Goal: Task Accomplishment & Management: Complete application form

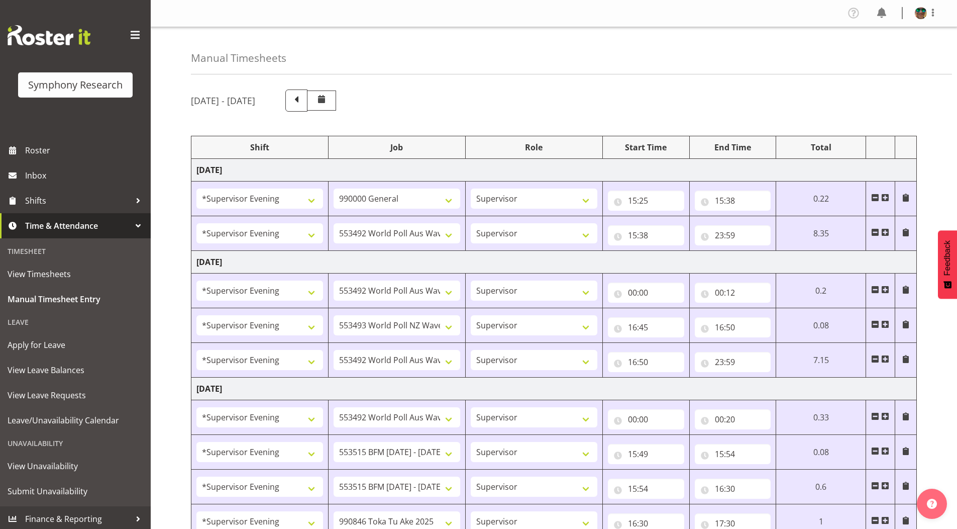
select select "4583"
select select "743"
select select "4583"
select select "10499"
select select "4583"
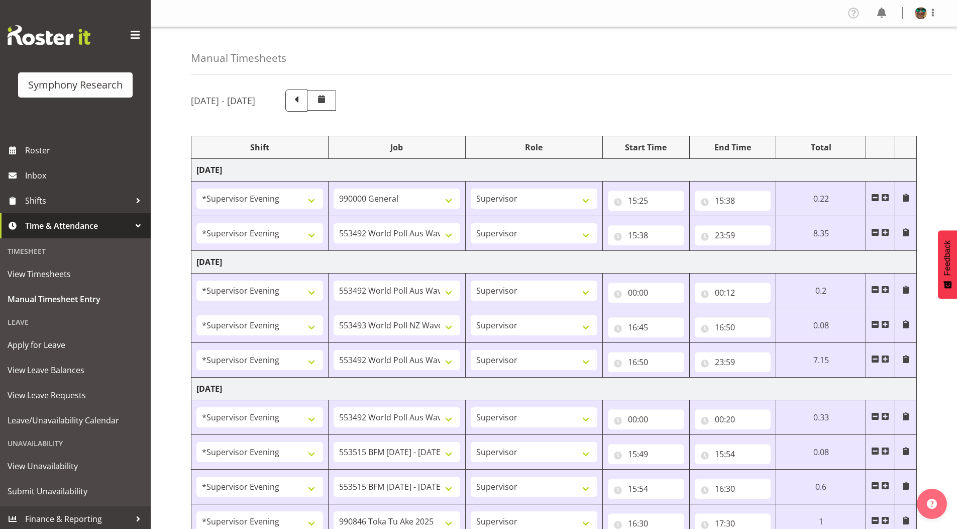
select select "10499"
select select "4583"
select select "10527"
select select "4583"
select select "10499"
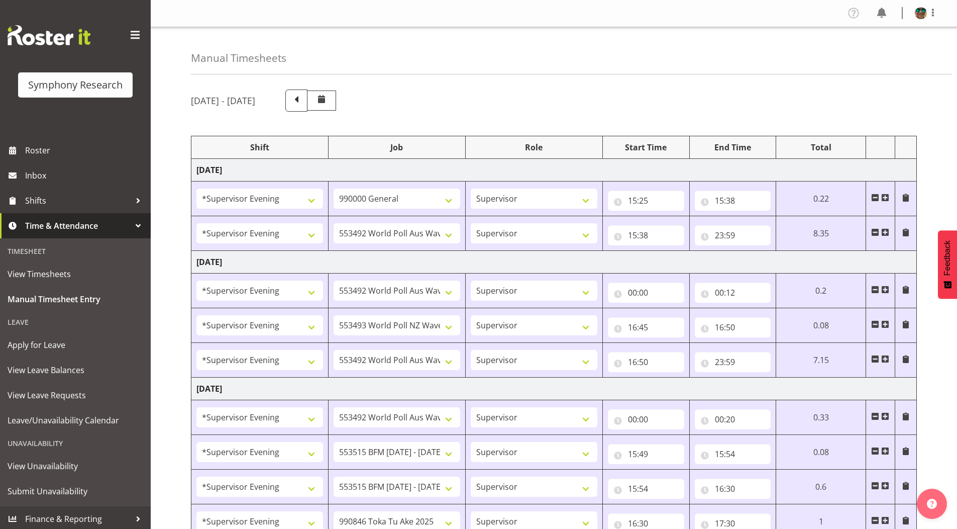
select select "4583"
select select "10499"
select select "4583"
select select "10731"
select select "4583"
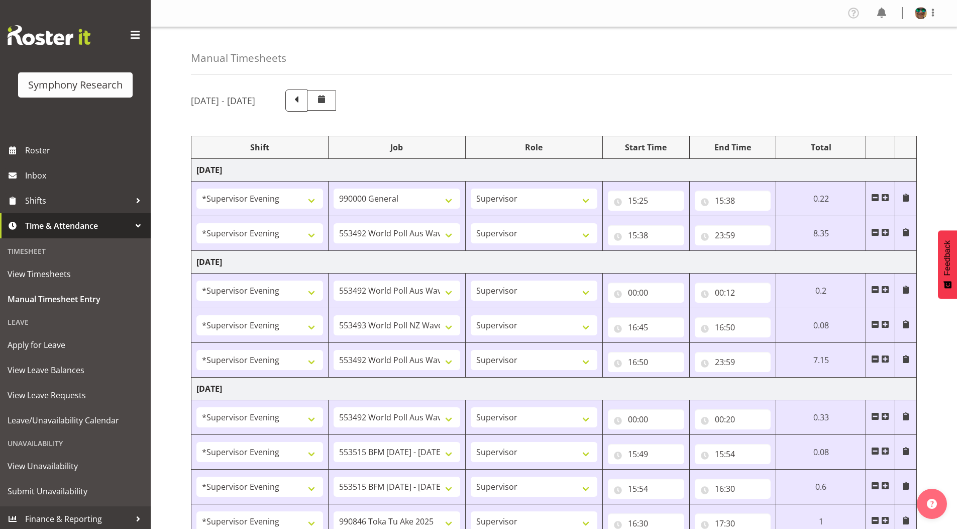
select select "10731"
select select "4583"
select select "9426"
select select "4583"
select select "10633"
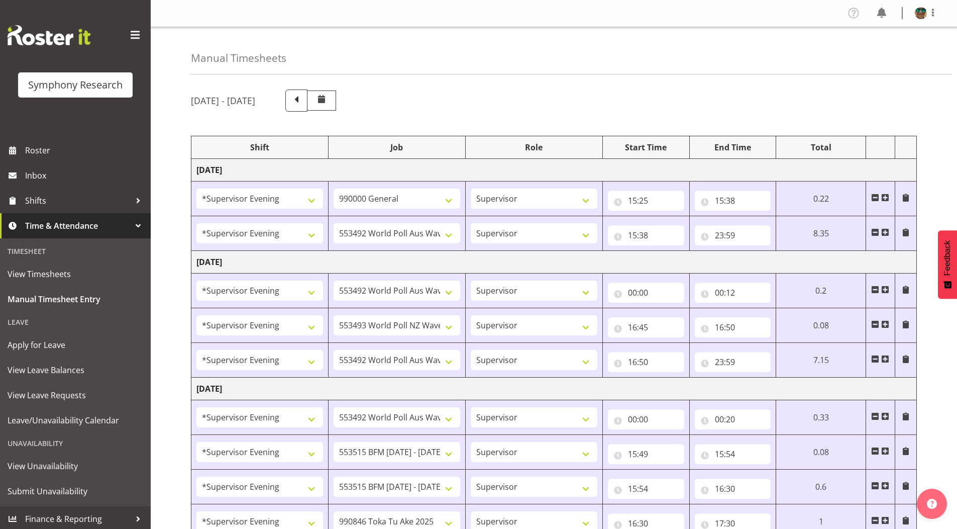
select select "4583"
select select "10730"
select select "4583"
select select "10575"
select select "4583"
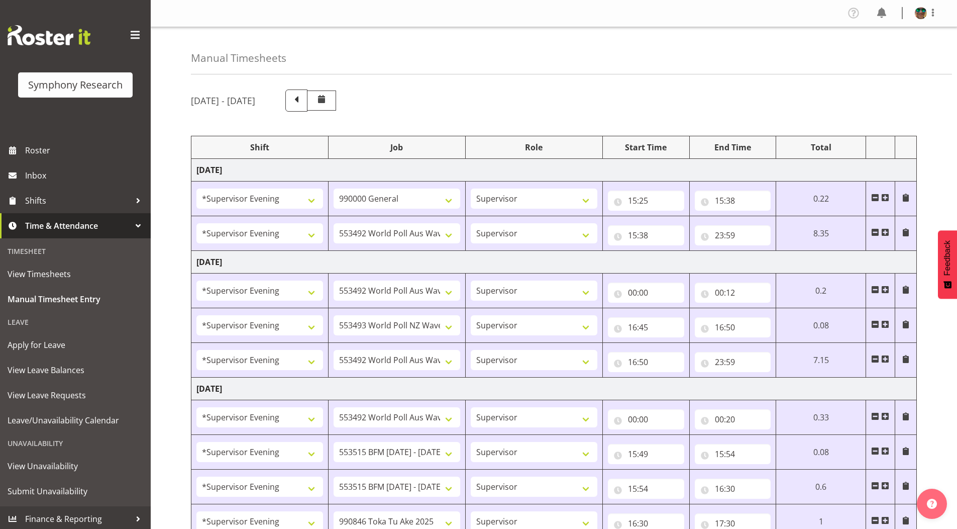
select select "743"
select select "4583"
select select "10731"
select select "4583"
select select "10731"
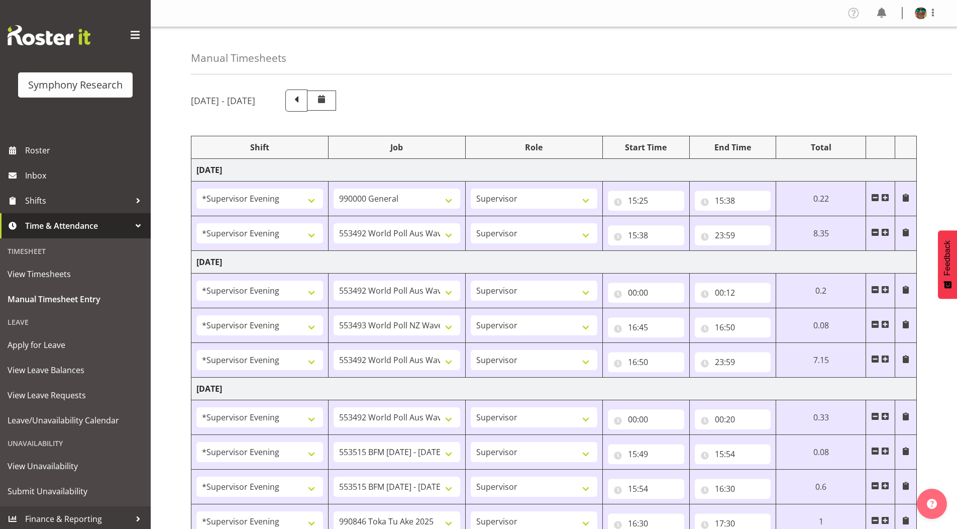
select select "4583"
select select "9426"
select select "4583"
select select "10730"
select select "4583"
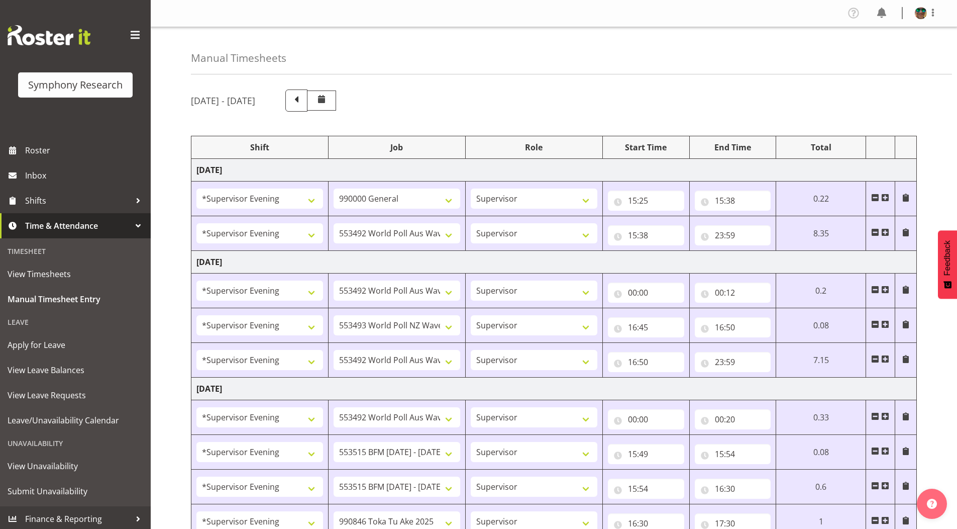
select select "10575"
select select "4583"
select select "9426"
select select "4583"
select select "10731"
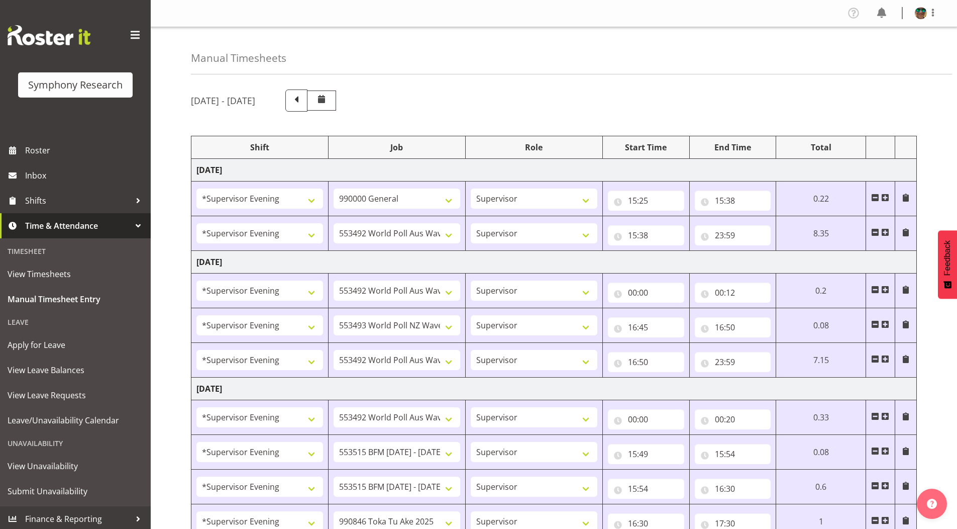
select select "4583"
select select "10731"
select select "4583"
select select "10730"
select select "4583"
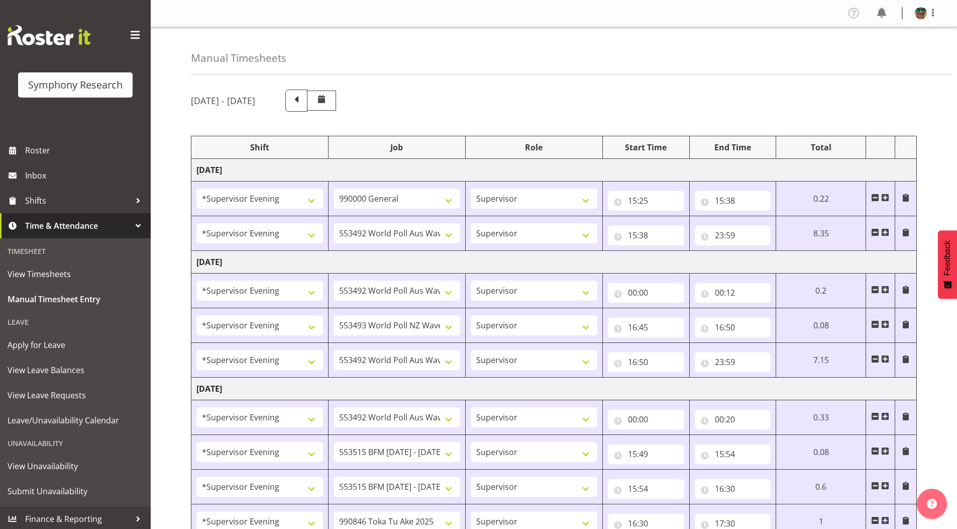
select select "9426"
select select "19170"
select select "9426"
select select "19170"
select select "10731"
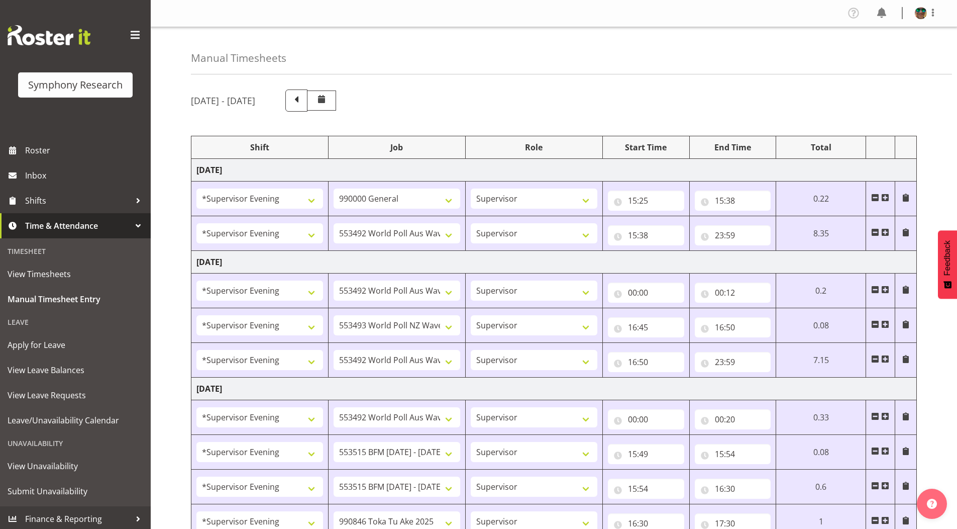
select select "19170"
select select "10731"
select select "19170"
select select "10730"
select select "19170"
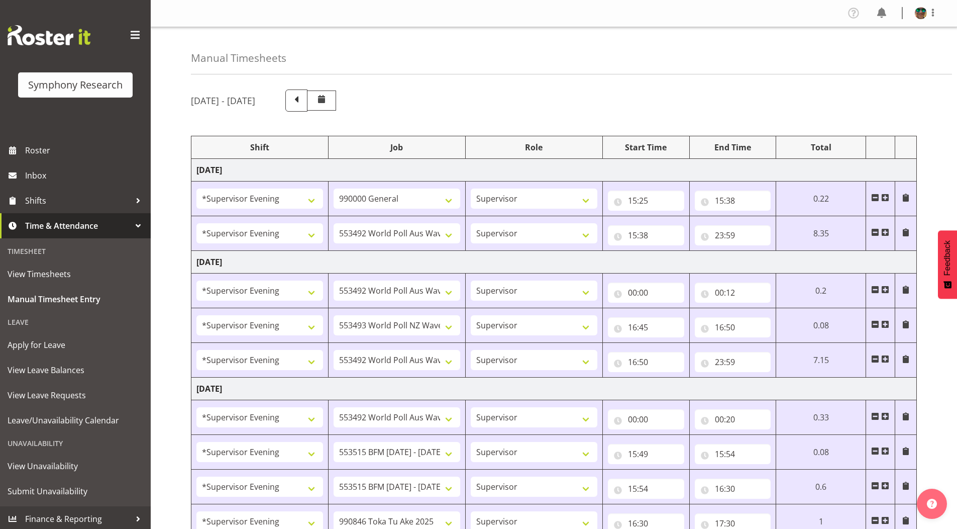
select select "10732"
select select "19170"
select select "10499"
select select "19170"
select select "10575"
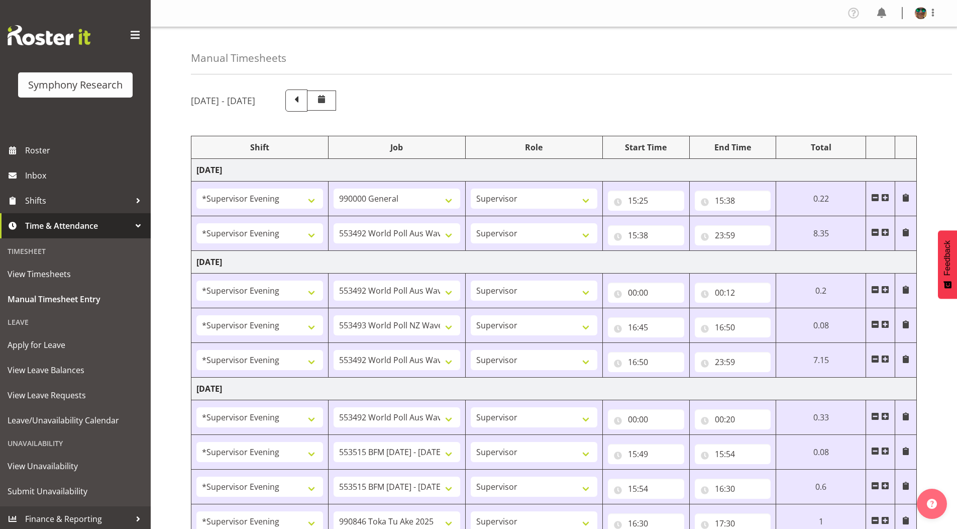
select select "19170"
select select "9426"
select select "19170"
select select "10731"
select select "19170"
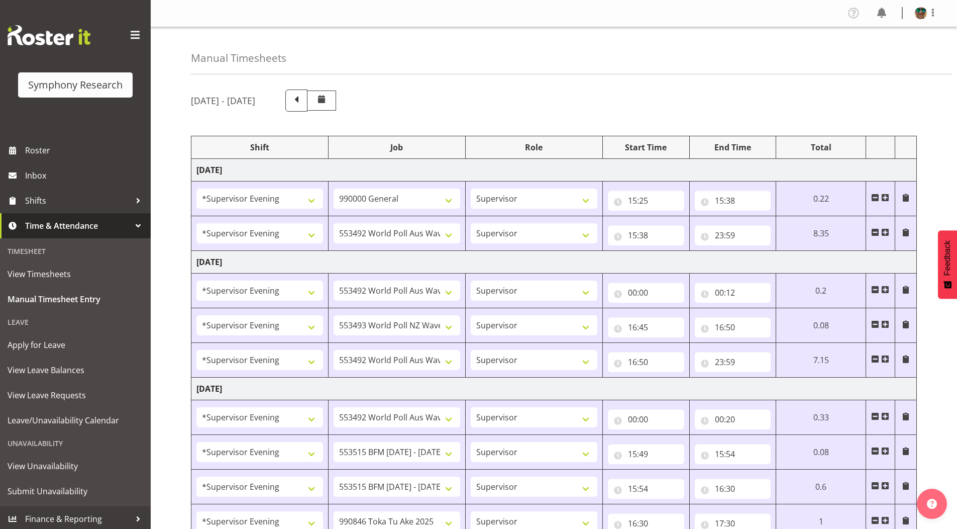
select select "10731"
select select "19170"
select select "10730"
select select "19170"
select select "10732"
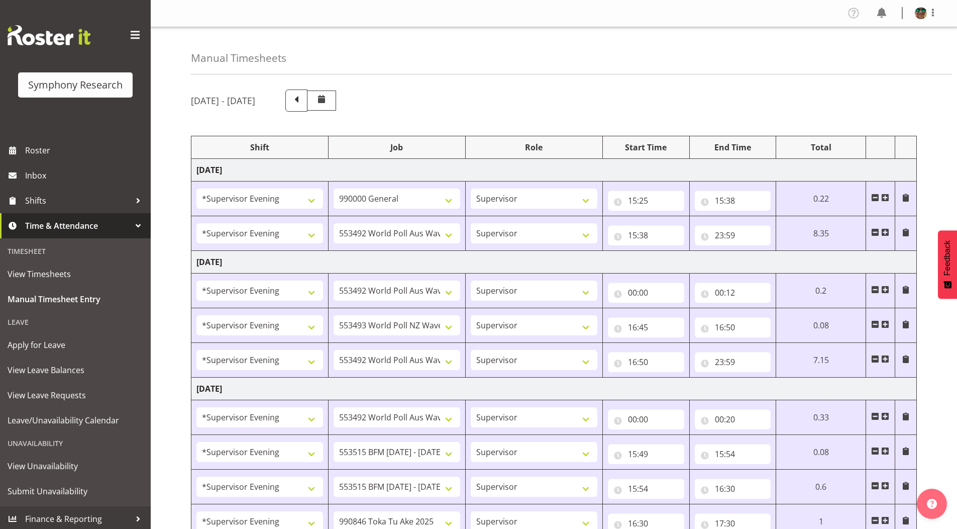
select select "19170"
select select "9426"
select select "19170"
select select "10499"
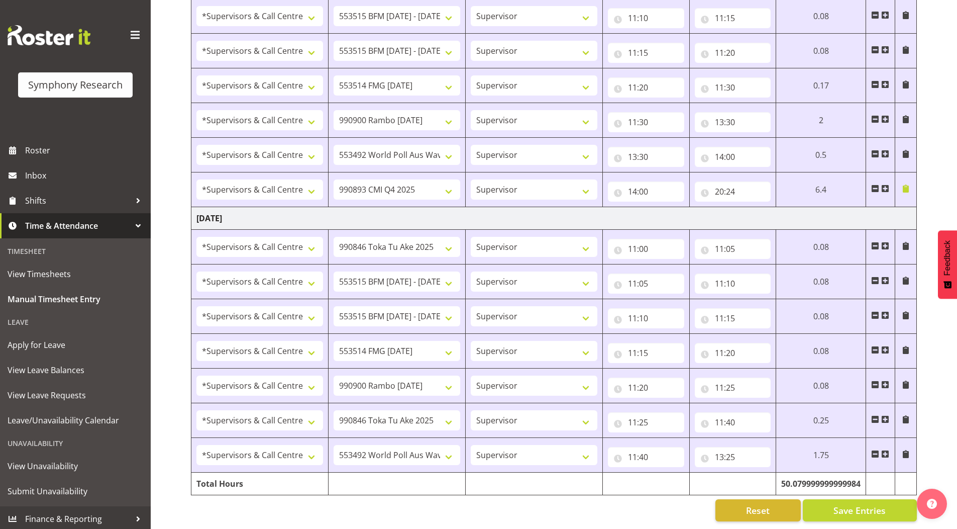
scroll to position [1135, 0]
click at [887, 450] on span at bounding box center [885, 454] width 8 height 8
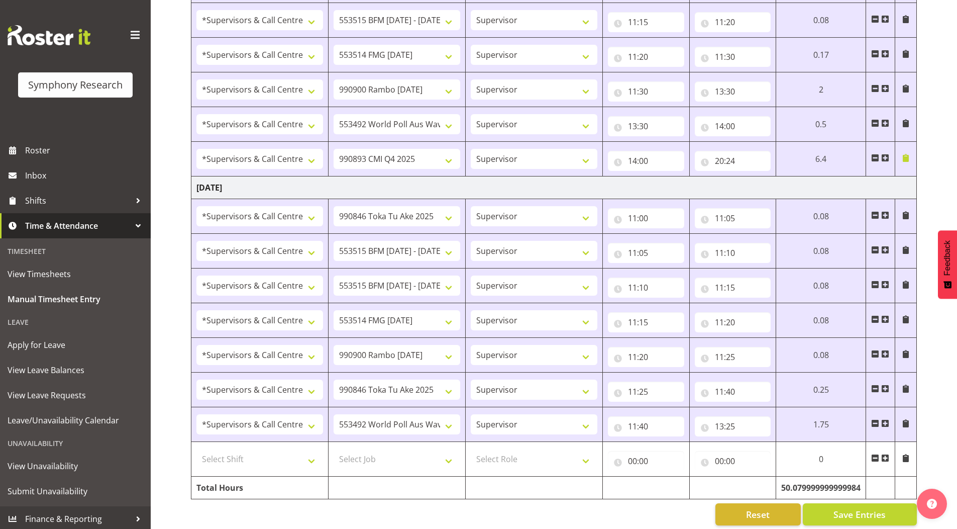
scroll to position [1170, 0]
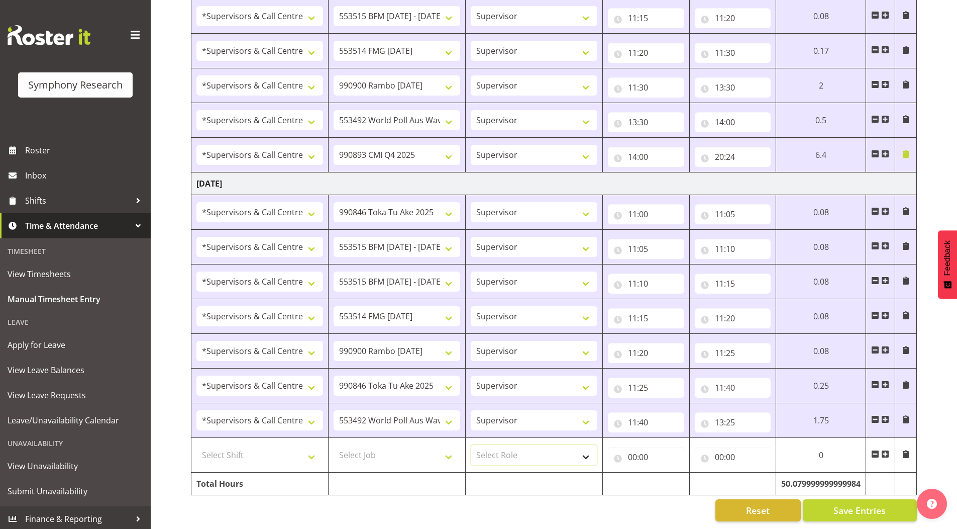
click at [497, 445] on select "Select Role Supervisor Briefing Interviewing" at bounding box center [534, 455] width 127 height 20
select select "45"
click at [471, 445] on select "Select Role Supervisor Briefing Interviewing" at bounding box center [534, 455] width 127 height 20
click at [366, 445] on select "Select Job 550060 IF Admin 553492 World Poll Aus Wave 2 Main 2025 553493 World …" at bounding box center [397, 455] width 127 height 20
select select "10730"
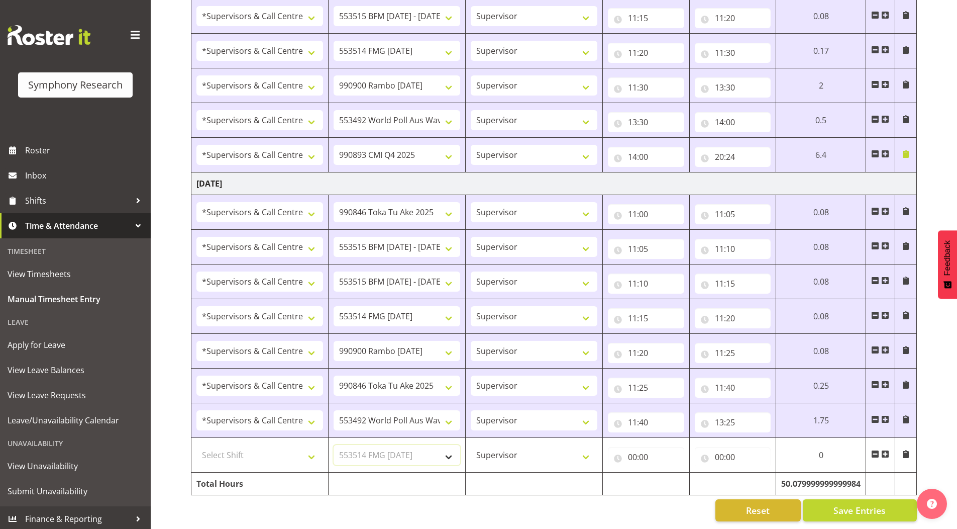
click at [334, 445] on select "Select Job 550060 IF Admin 553492 World Poll Aus Wave 2 Main 2025 553493 World …" at bounding box center [397, 455] width 127 height 20
drag, startPoint x: 234, startPoint y: 443, endPoint x: 234, endPoint y: 438, distance: 5.0
click at [234, 445] on select "Select Shift !!Weekend Residential (Roster IT Shift Label) *Business 9/10am ~ 4…" at bounding box center [259, 455] width 127 height 20
select select "19170"
click at [196, 445] on select "Select Shift !!Weekend Residential (Roster IT Shift Label) *Business 9/10am ~ 4…" at bounding box center [259, 455] width 127 height 20
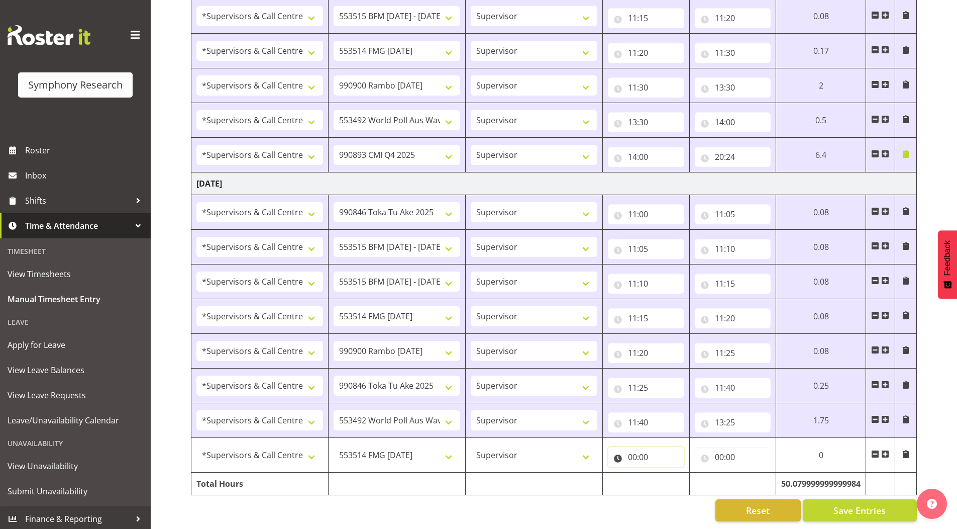
click at [630, 451] on input "00:00" at bounding box center [646, 457] width 76 height 20
click at [666, 475] on select "00 01 02 03 04 05 06 07 08 09 10 11 12 13 14 15 16 17 18 19 20 21 22 23" at bounding box center [676, 483] width 23 height 20
select select "13"
click at [665, 473] on select "00 01 02 03 04 05 06 07 08 09 10 11 12 13 14 15 16 17 18 19 20 21 22 23" at bounding box center [676, 483] width 23 height 20
type input "13:00"
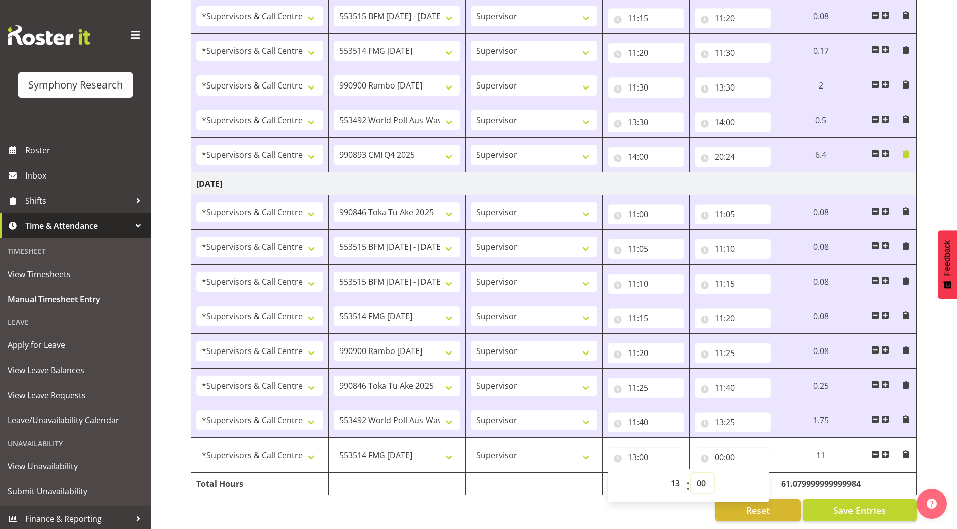
click at [700, 474] on select "00 01 02 03 04 05 06 07 08 09 10 11 12 13 14 15 16 17 18 19 20 21 22 23 24 25 2…" at bounding box center [702, 483] width 23 height 20
select select "25"
click at [694, 473] on select "00 01 02 03 04 05 06 07 08 09 10 11 12 13 14 15 16 17 18 19 20 21 22 23 24 25 2…" at bounding box center [702, 483] width 23 height 20
type input "13:25"
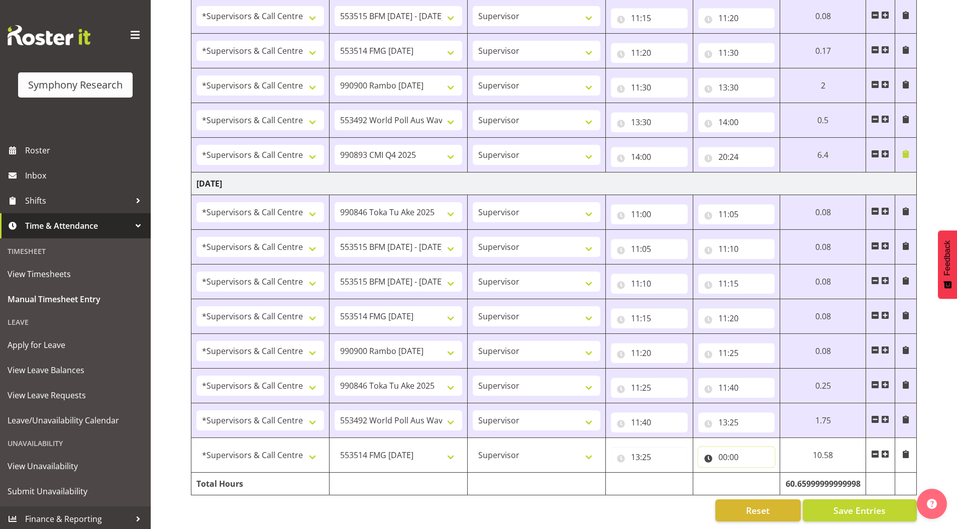
click at [721, 449] on input "00:00" at bounding box center [736, 457] width 77 height 20
drag, startPoint x: 765, startPoint y: 474, endPoint x: 763, endPoint y: 466, distance: 8.7
click at [765, 474] on select "00 01 02 03 04 05 06 07 08 09 10 11 12 13 14 15 16 17 18 19 20 21 22 23" at bounding box center [767, 483] width 23 height 20
select select "14"
click at [756, 473] on select "00 01 02 03 04 05 06 07 08 09 10 11 12 13 14 15 16 17 18 19 20 21 22 23" at bounding box center [767, 483] width 23 height 20
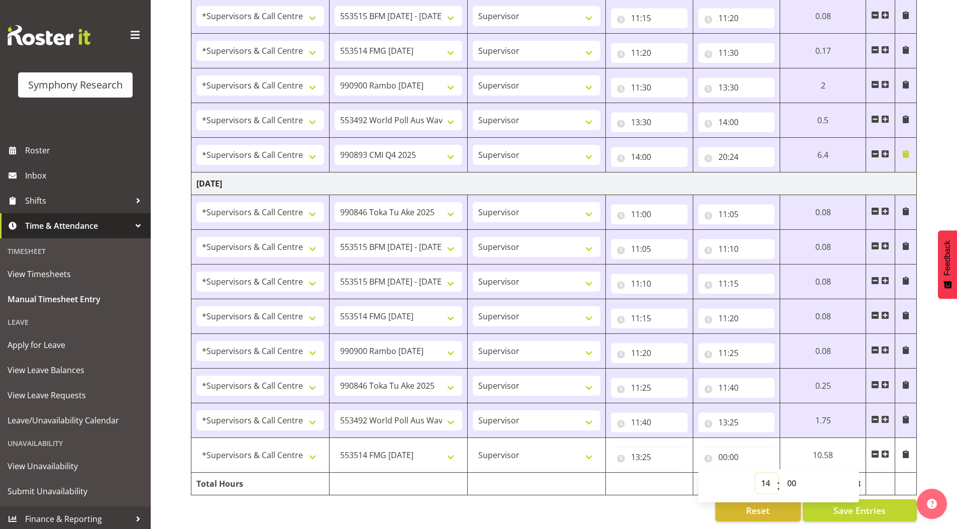
type input "14:00"
click at [789, 473] on select "00 01 02 03 04 05 06 07 08 09 10 11 12 13 14 15 16 17 18 19 20 21 22 23 24 25 2…" at bounding box center [793, 483] width 23 height 20
select select "25"
click at [782, 473] on select "00 01 02 03 04 05 06 07 08 09 10 11 12 13 14 15 16 17 18 19 20 21 22 23 24 25 2…" at bounding box center [793, 483] width 23 height 20
type input "14:25"
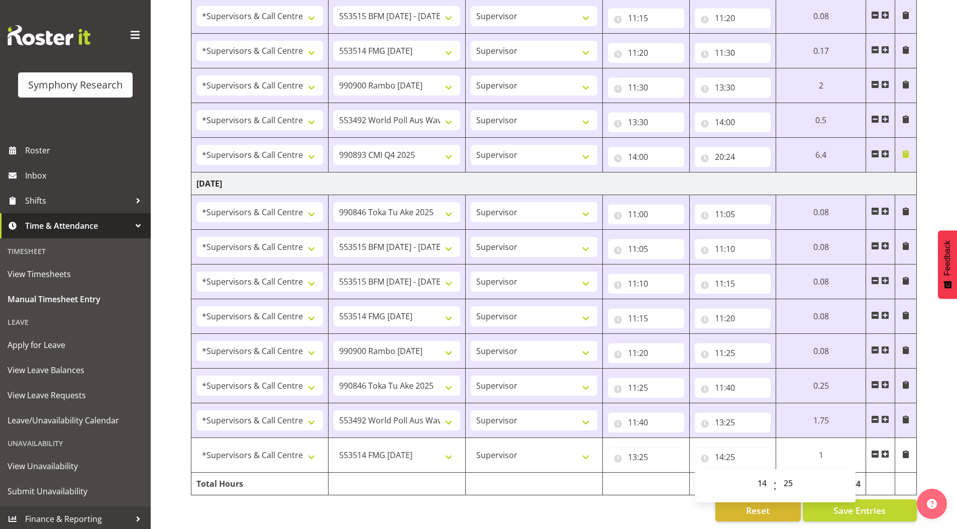
click at [905, 450] on span at bounding box center [906, 454] width 8 height 8
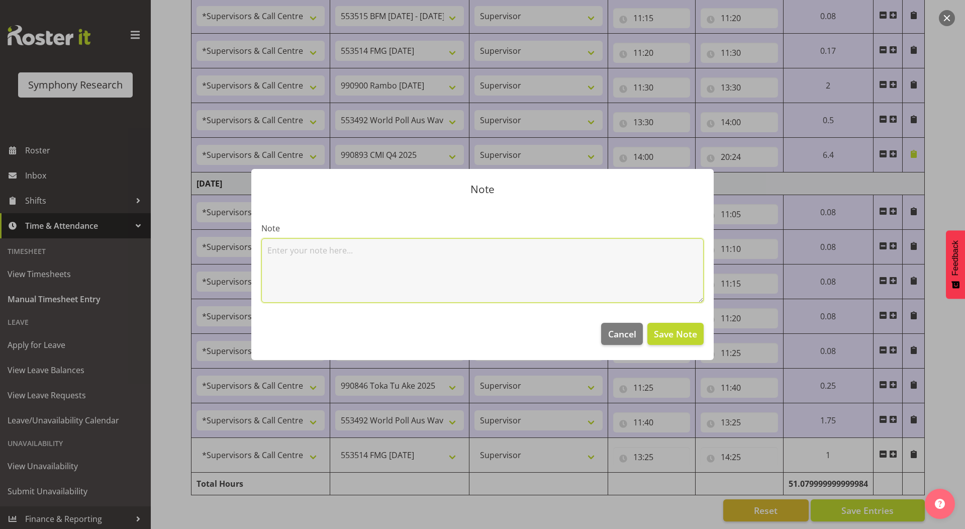
click at [392, 273] on textarea at bounding box center [482, 270] width 442 height 64
type textarea "5 Vals"
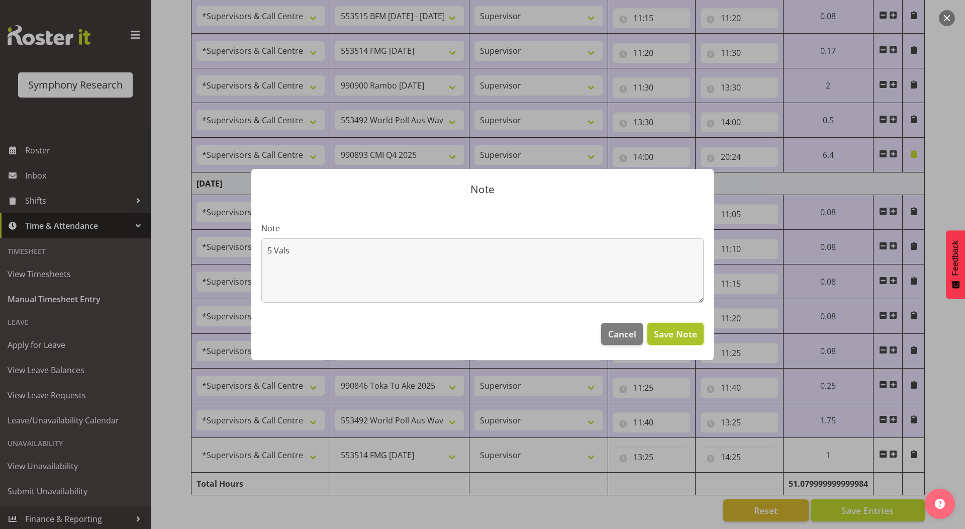
click at [678, 337] on span "Save Note" at bounding box center [675, 333] width 43 height 13
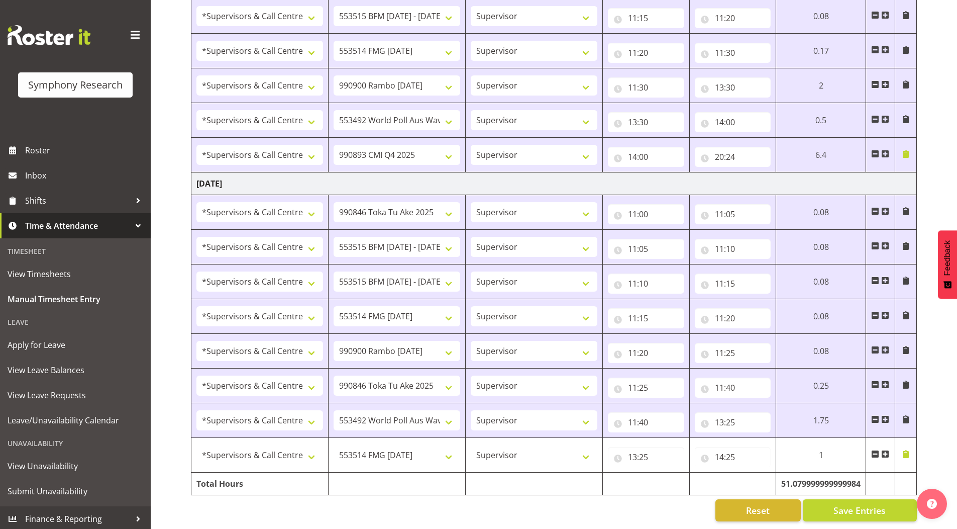
click at [886, 450] on span at bounding box center [885, 454] width 8 height 8
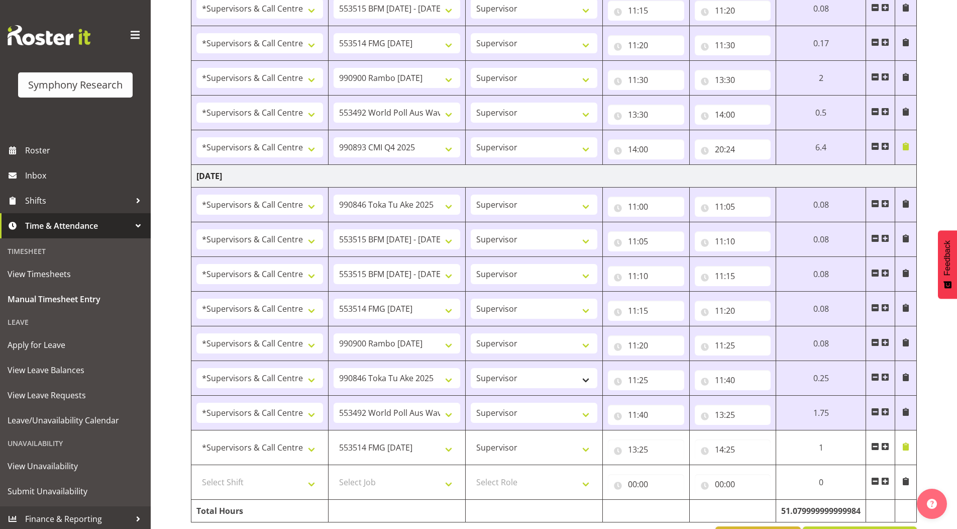
scroll to position [1204, 0]
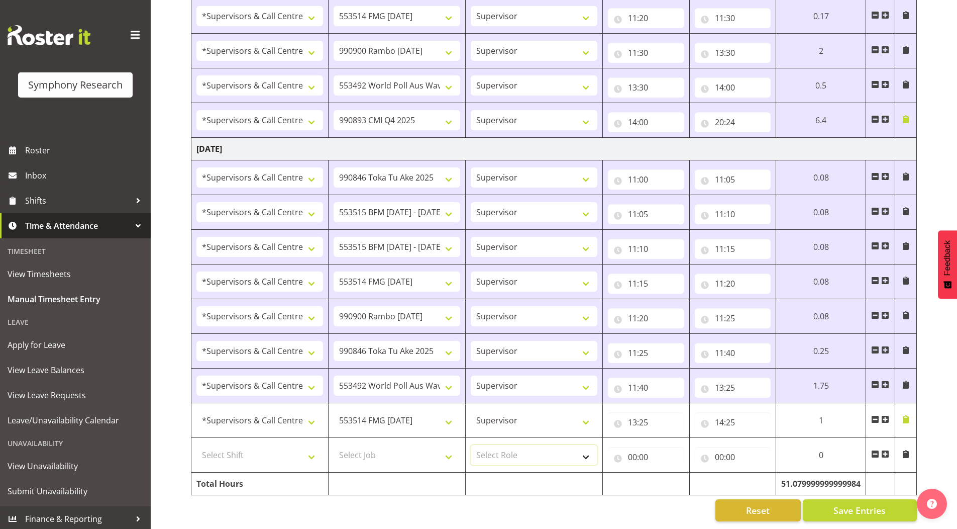
click at [489, 447] on select "Select Role Supervisor Briefing Interviewing" at bounding box center [534, 455] width 127 height 20
select select "45"
click at [471, 445] on select "Select Role Supervisor Briefing Interviewing" at bounding box center [534, 455] width 127 height 20
click at [370, 445] on select "Select Job 550060 IF Admin 553492 World Poll Aus Wave 2 Main 2025 553493 World …" at bounding box center [397, 455] width 127 height 20
select select "10731"
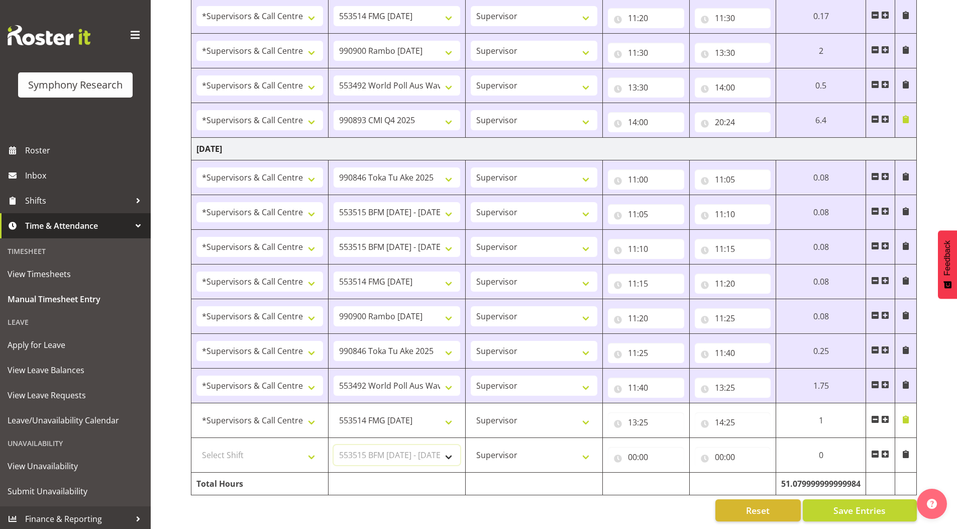
click at [334, 445] on select "Select Job 550060 IF Admin 553492 World Poll Aus Wave 2 Main 2025 553493 World …" at bounding box center [397, 455] width 127 height 20
drag, startPoint x: 223, startPoint y: 439, endPoint x: 226, endPoint y: 444, distance: 5.9
click at [223, 445] on select "Select Shift !!Weekend Residential (Roster IT Shift Label) *Business 9/10am ~ 4…" at bounding box center [259, 455] width 127 height 20
select select "19170"
click at [196, 445] on select "Select Shift !!Weekend Residential (Roster IT Shift Label) *Business 9/10am ~ 4…" at bounding box center [259, 455] width 127 height 20
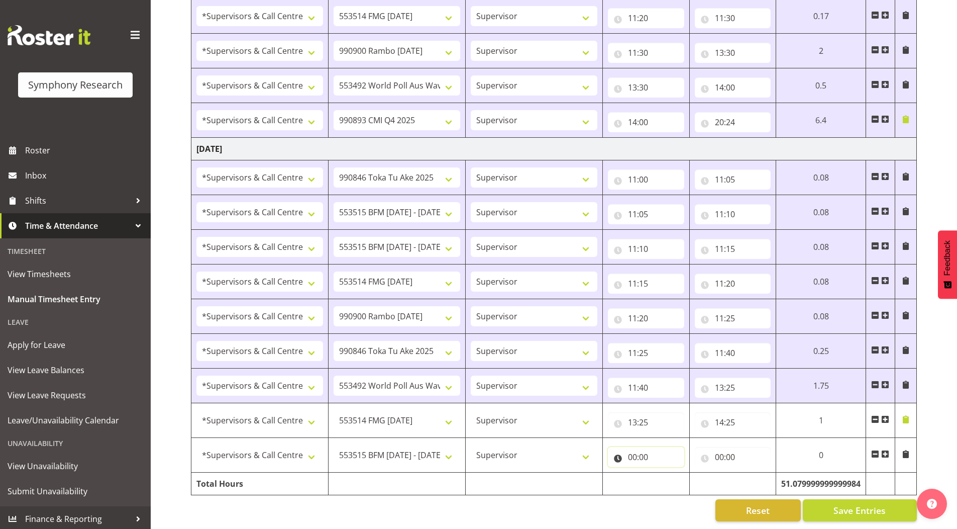
click at [633, 454] on input "00:00" at bounding box center [646, 457] width 76 height 20
drag, startPoint x: 674, startPoint y: 478, endPoint x: 652, endPoint y: 398, distance: 82.8
click at [674, 478] on select "00 01 02 03 04 05 06 07 08 09 10 11 12 13 14 15 16 17 18 19 20 21 22 23" at bounding box center [676, 483] width 23 height 20
select select "14"
click at [665, 473] on select "00 01 02 03 04 05 06 07 08 09 10 11 12 13 14 15 16 17 18 19 20 21 22 23" at bounding box center [676, 483] width 23 height 20
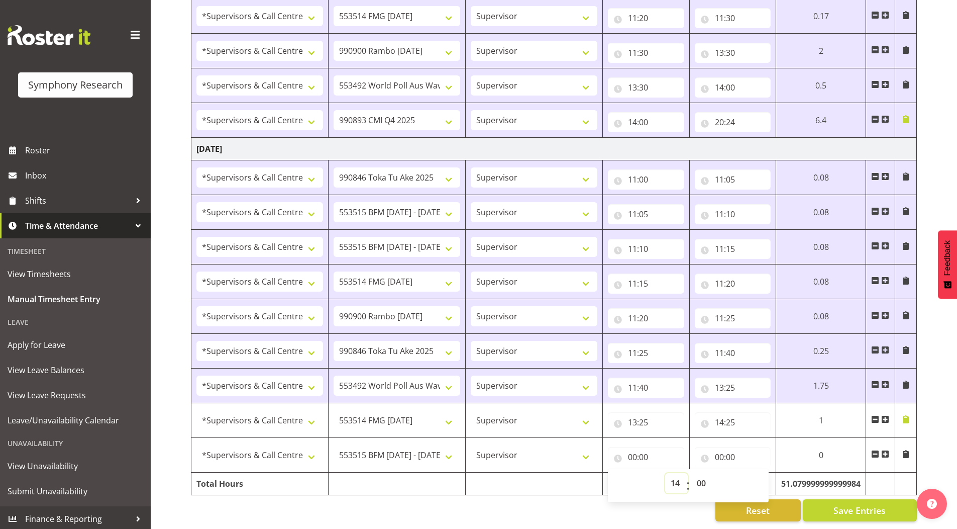
type input "14:00"
click at [700, 475] on select "00 01 02 03 04 05 06 07 08 09 10 11 12 13 14 15 16 17 18 19 20 21 22 23 24 25 2…" at bounding box center [702, 483] width 23 height 20
select select "25"
click at [694, 473] on select "00 01 02 03 04 05 06 07 08 09 10 11 12 13 14 15 16 17 18 19 20 21 22 23 24 25 2…" at bounding box center [702, 483] width 23 height 20
type input "14:25"
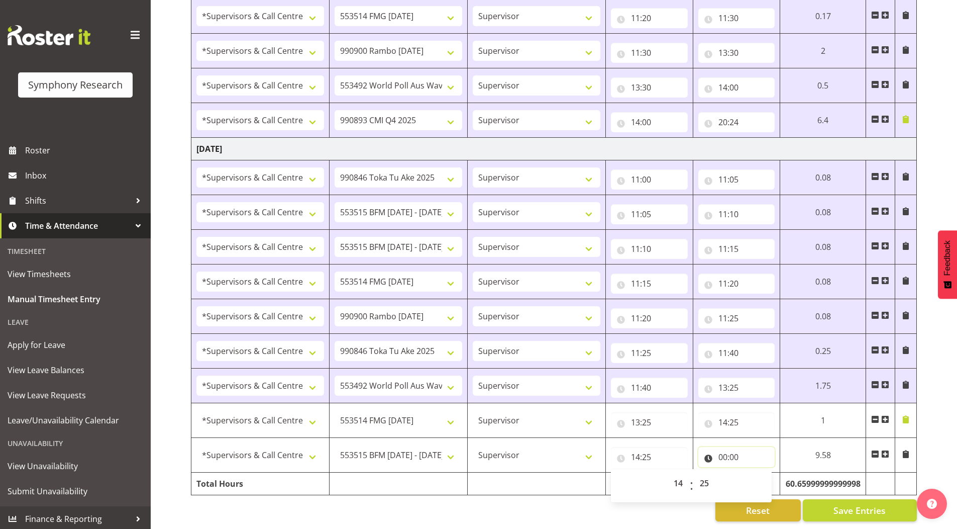
click at [725, 450] on input "00:00" at bounding box center [736, 457] width 77 height 20
click at [768, 476] on select "00 01 02 03 04 05 06 07 08 09 10 11 12 13 14 15 16 17 18 19 20 21 22 23" at bounding box center [767, 483] width 23 height 20
select select "14"
click at [756, 473] on select "00 01 02 03 04 05 06 07 08 09 10 11 12 13 14 15 16 17 18 19 20 21 22 23" at bounding box center [767, 483] width 23 height 20
type input "14:00"
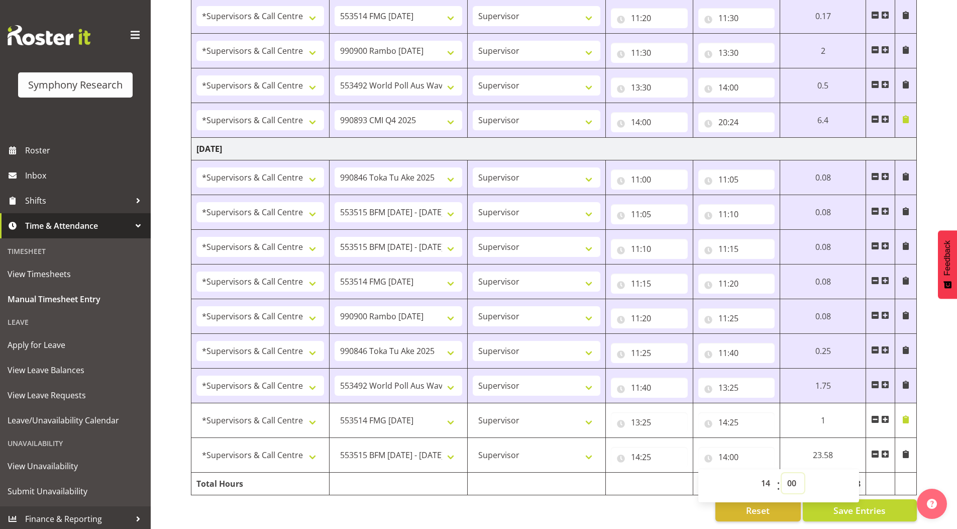
click at [792, 475] on select "00 01 02 03 04 05 06 07 08 09 10 11 12 13 14 15 16 17 18 19 20 21 22 23 24 25 2…" at bounding box center [793, 483] width 23 height 20
select select "45"
click at [782, 473] on select "00 01 02 03 04 05 06 07 08 09 10 11 12 13 14 15 16 17 18 19 20 21 22 23 24 25 2…" at bounding box center [793, 483] width 23 height 20
type input "14:45"
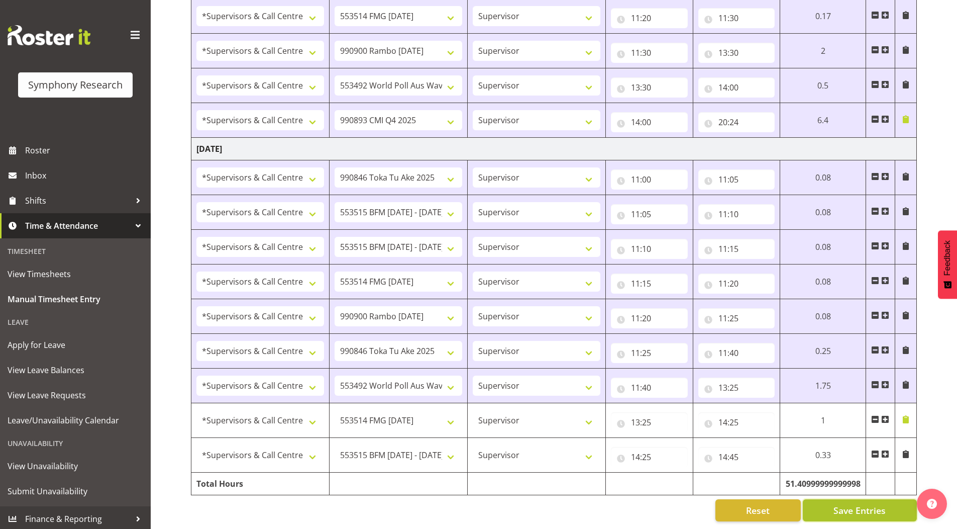
click at [824, 501] on button "Save Entries" at bounding box center [860, 510] width 114 height 22
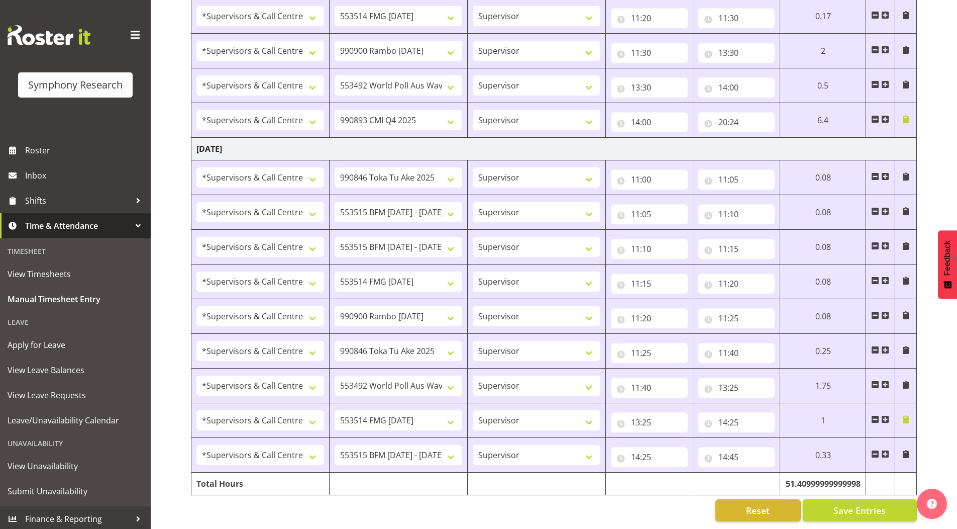
click at [889, 450] on span at bounding box center [885, 454] width 8 height 8
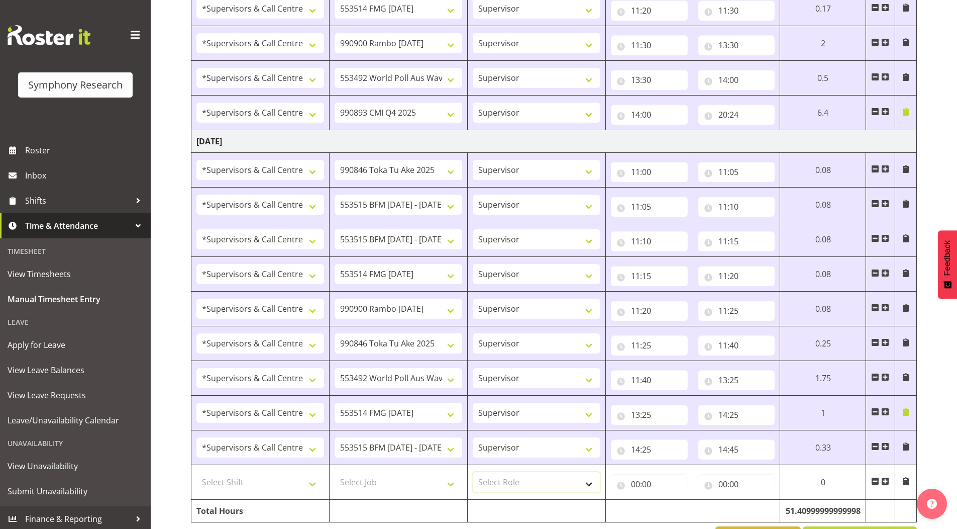
click at [515, 481] on select "Select Role Supervisor Briefing Interviewing" at bounding box center [537, 482] width 128 height 20
select select "45"
click at [473, 472] on select "Select Role Supervisor Briefing Interviewing" at bounding box center [537, 482] width 128 height 20
click at [400, 474] on select "Select Job 550060 IF Admin 553492 World Poll Aus Wave 2 Main 2025 553493 World …" at bounding box center [399, 482] width 128 height 20
select select "10732"
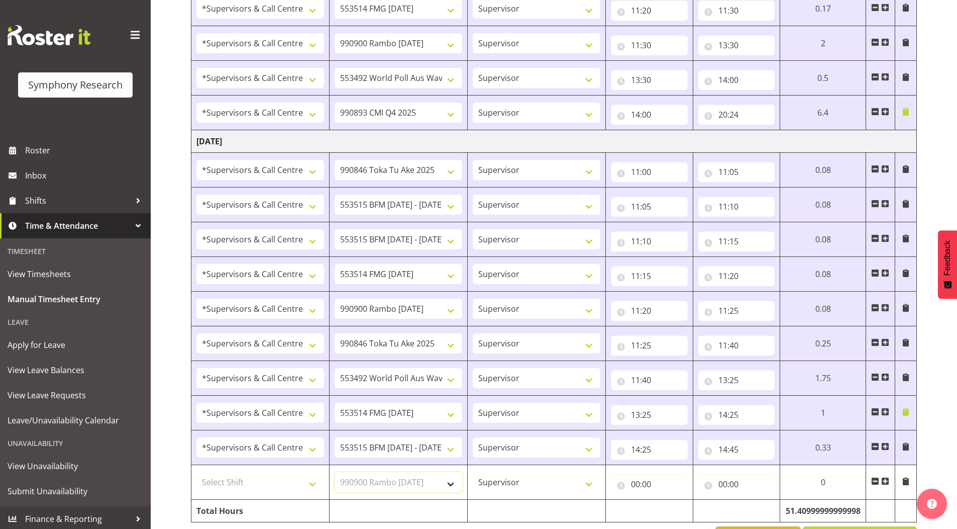
click at [335, 472] on select "Select Job 550060 IF Admin 553492 World Poll Aus Wave 2 Main 2025 553493 World …" at bounding box center [399, 482] width 128 height 20
click at [223, 480] on select "Select Shift !!Weekend Residential (Roster IT Shift Label) *Business 9/10am ~ 4…" at bounding box center [260, 482] width 128 height 20
select select "19170"
click at [196, 472] on select "Select Shift !!Weekend Residential (Roster IT Shift Label) *Business 9/10am ~ 4…" at bounding box center [260, 482] width 128 height 20
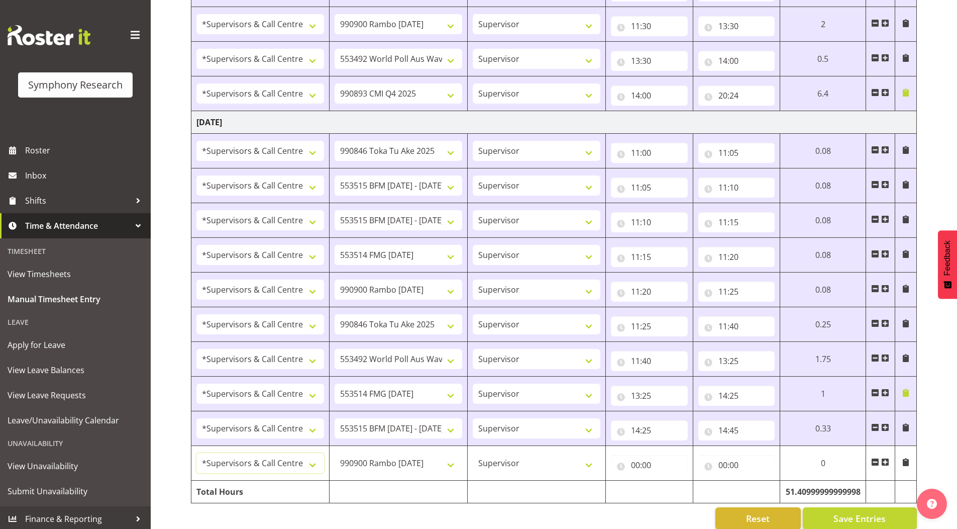
scroll to position [1239, 0]
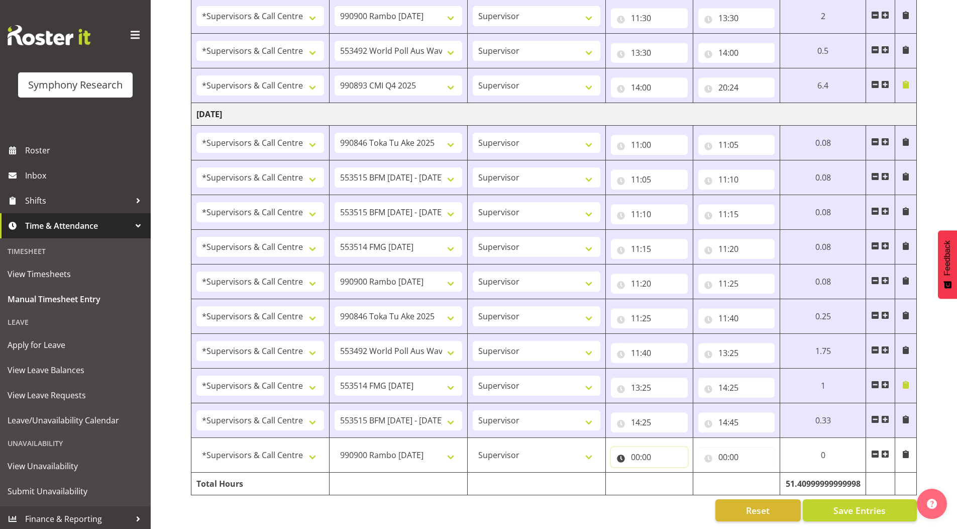
click at [631, 451] on input "00:00" at bounding box center [649, 457] width 77 height 20
drag, startPoint x: 677, startPoint y: 477, endPoint x: 676, endPoint y: 465, distance: 12.1
click at [677, 477] on select "00 01 02 03 04 05 06 07 08 09 10 11 12 13 14 15 16 17 18 19 20 21 22 23" at bounding box center [679, 483] width 23 height 20
select select "14"
click at [668, 473] on select "00 01 02 03 04 05 06 07 08 09 10 11 12 13 14 15 16 17 18 19 20 21 22 23" at bounding box center [679, 483] width 23 height 20
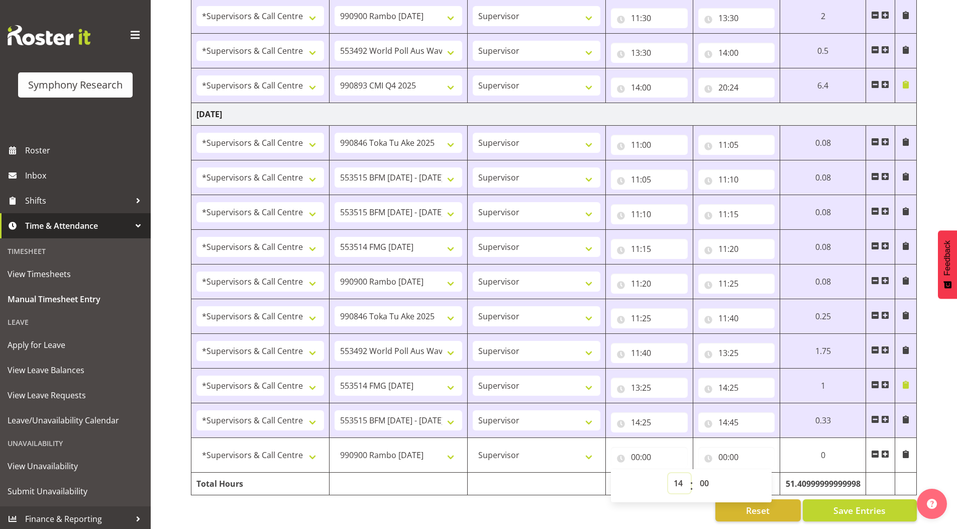
type input "14:00"
drag, startPoint x: 703, startPoint y: 478, endPoint x: 704, endPoint y: 468, distance: 10.1
click at [703, 478] on select "00 01 02 03 04 05 06 07 08 09 10 11 12 13 14 15 16 17 18 19 20 21 22 23 24 25 2…" at bounding box center [705, 483] width 23 height 20
select select "45"
click at [694, 473] on select "00 01 02 03 04 05 06 07 08 09 10 11 12 13 14 15 16 17 18 19 20 21 22 23 24 25 2…" at bounding box center [705, 483] width 23 height 20
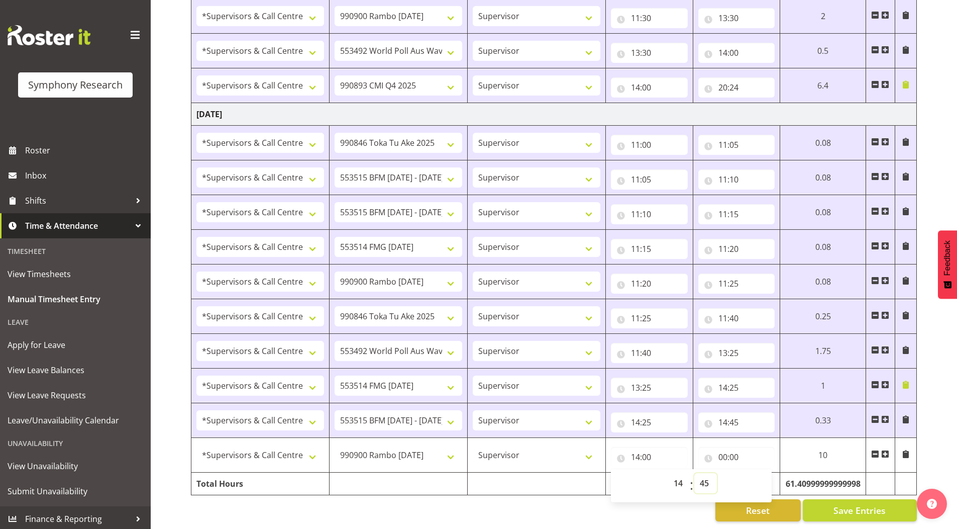
type input "14:45"
click at [723, 450] on input "00:00" at bounding box center [736, 457] width 77 height 20
click at [764, 475] on select "00 01 02 03 04 05 06 07 08 09 10 11 12 13 14 15 16 17 18 19 20 21 22 23" at bounding box center [767, 483] width 23 height 20
select select "15"
click at [756, 473] on select "00 01 02 03 04 05 06 07 08 09 10 11 12 13 14 15 16 17 18 19 20 21 22 23" at bounding box center [767, 483] width 23 height 20
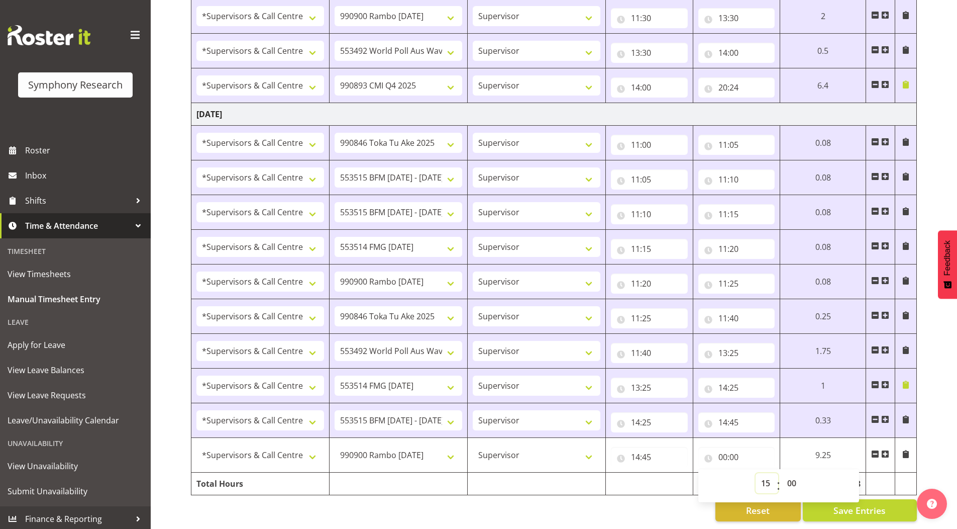
type input "15:00"
click at [790, 475] on select "00 01 02 03 04 05 06 07 08 09 10 11 12 13 14 15 16 17 18 19 20 21 22 23 24 25 2…" at bounding box center [793, 483] width 23 height 20
select select "15"
click at [782, 473] on select "00 01 02 03 04 05 06 07 08 09 10 11 12 13 14 15 16 17 18 19 20 21 22 23 24 25 2…" at bounding box center [793, 483] width 23 height 20
type input "15:15"
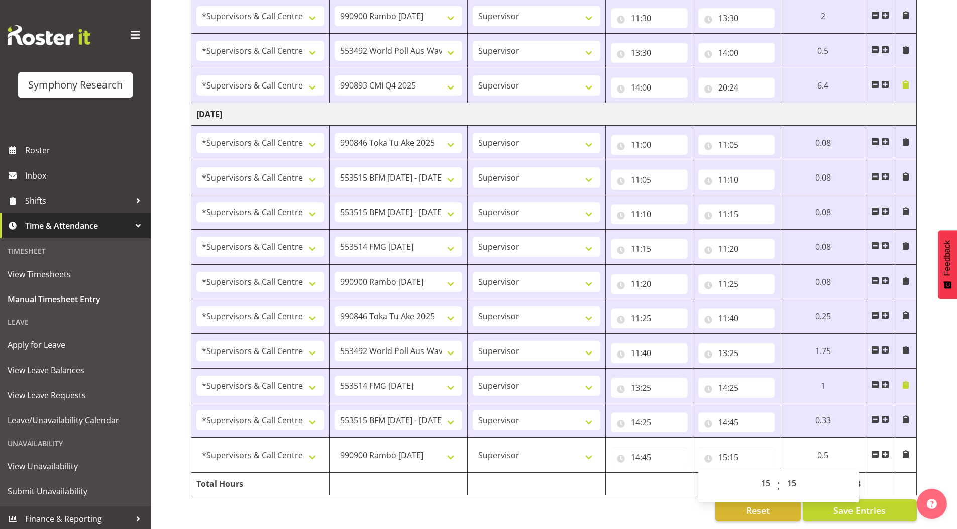
click at [862, 503] on span "Save Entries" at bounding box center [860, 509] width 52 height 13
